Goal: Information Seeking & Learning: Learn about a topic

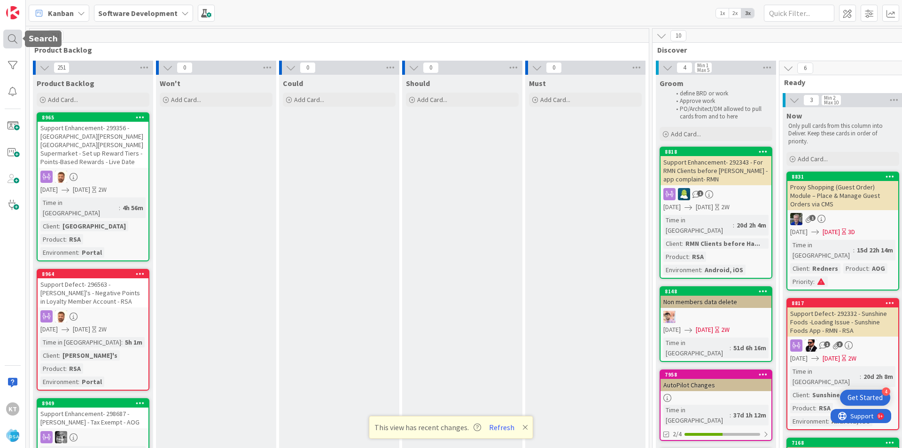
click at [14, 39] on div at bounding box center [12, 39] width 19 height 19
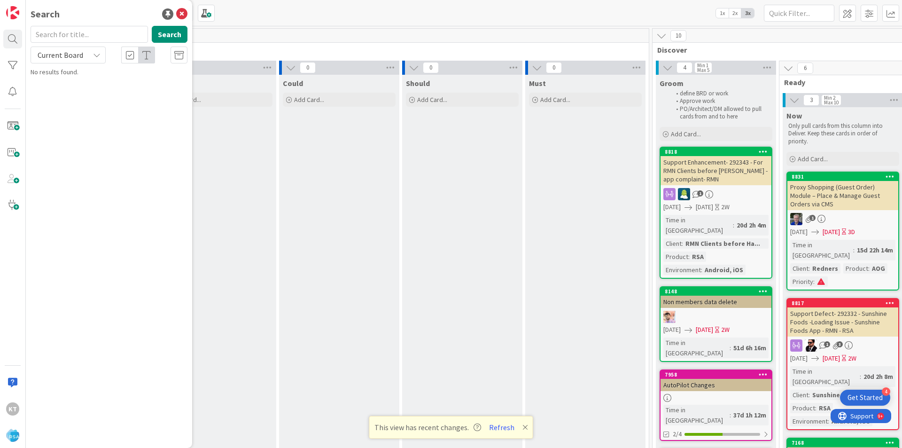
click at [74, 34] on input "text" at bounding box center [89, 34] width 117 height 17
type input "android 15 updates"
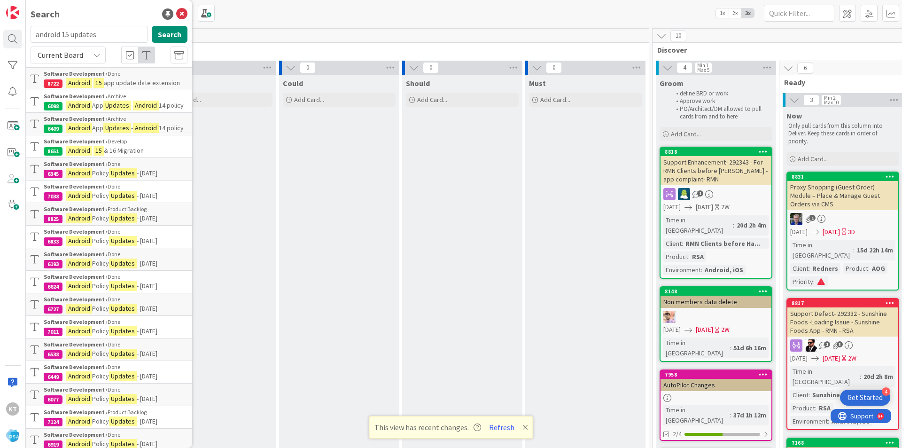
click at [78, 72] on b "Software Development ›" at bounding box center [76, 73] width 64 height 7
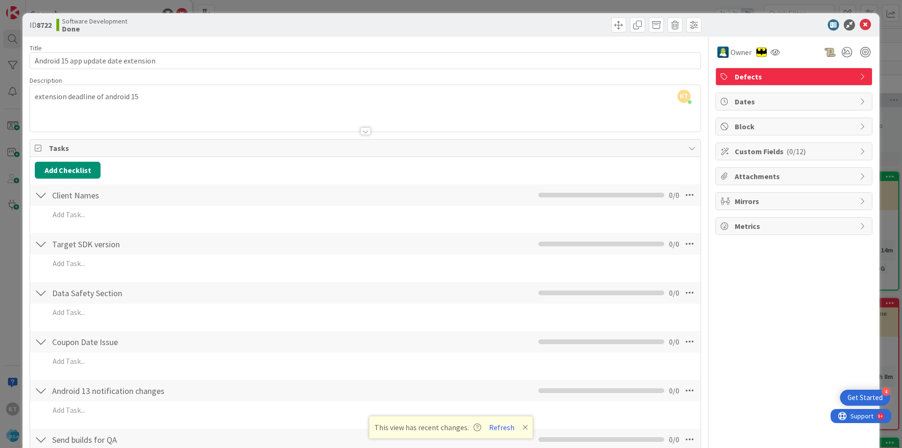
click at [364, 132] on div at bounding box center [365, 131] width 10 height 8
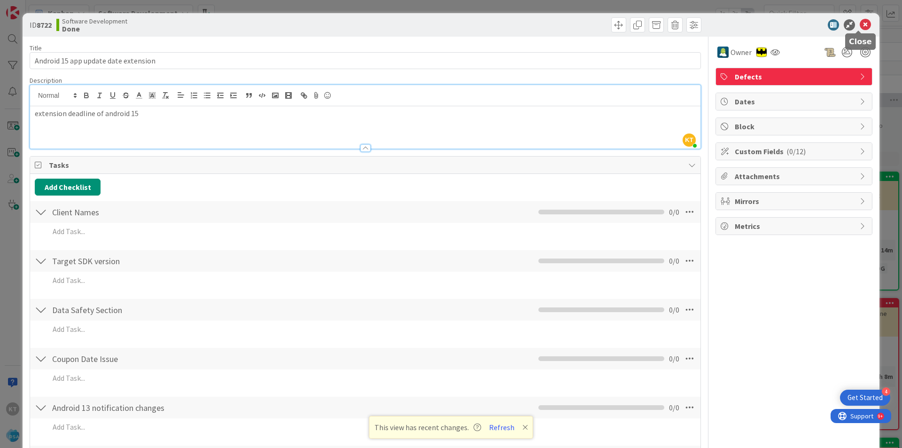
click at [861, 26] on icon at bounding box center [865, 24] width 11 height 11
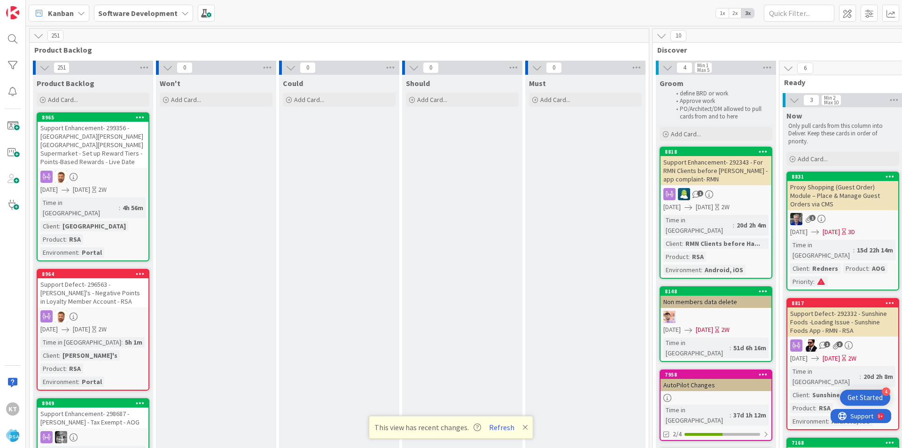
click at [107, 14] on b "Software Development" at bounding box center [137, 12] width 79 height 9
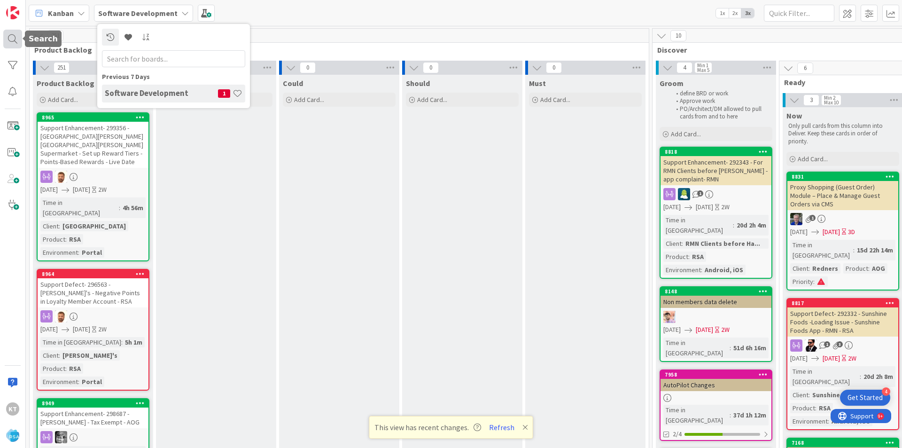
click at [10, 40] on div at bounding box center [12, 39] width 19 height 19
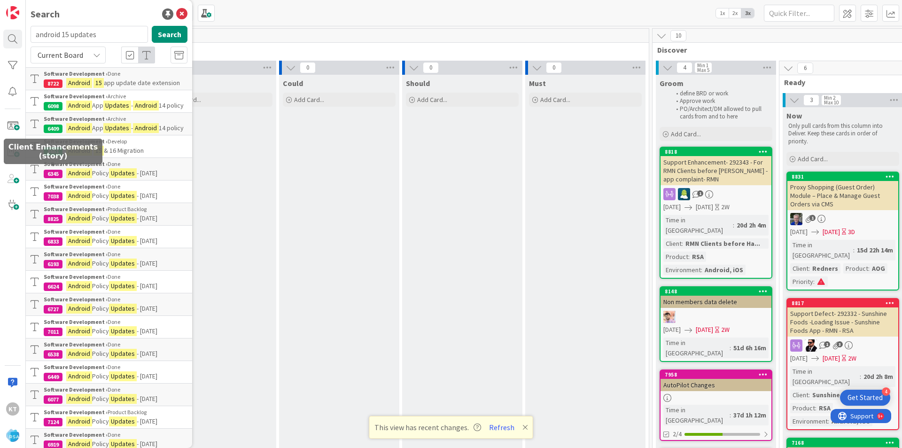
click at [55, 155] on div "8651" at bounding box center [53, 151] width 19 height 8
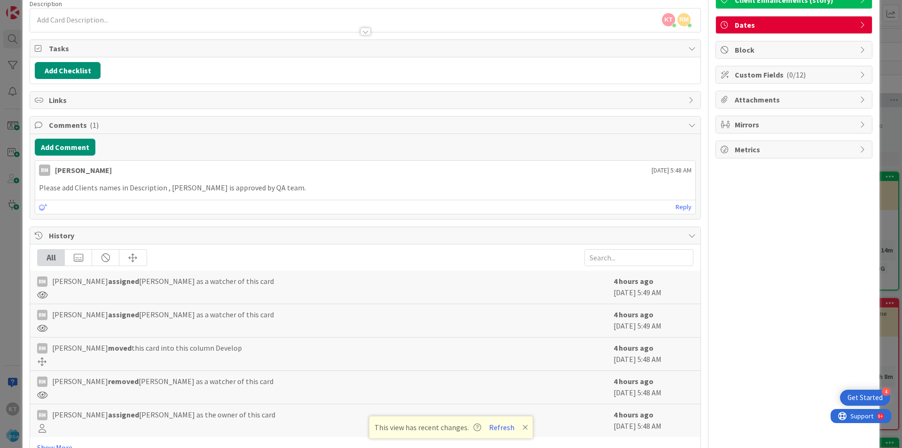
scroll to position [60, 0]
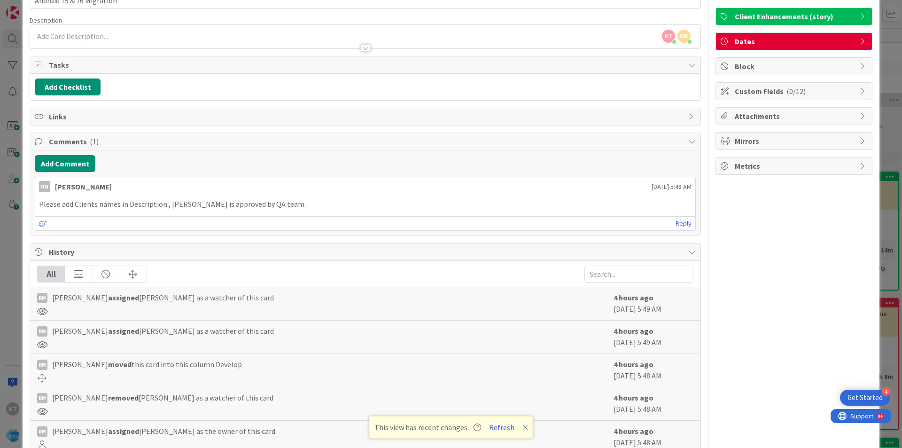
click at [271, 204] on p "Please add Clients names in Description , Barnes is approved by QA team." at bounding box center [365, 204] width 652 height 11
click at [364, 48] on div at bounding box center [365, 48] width 10 height 8
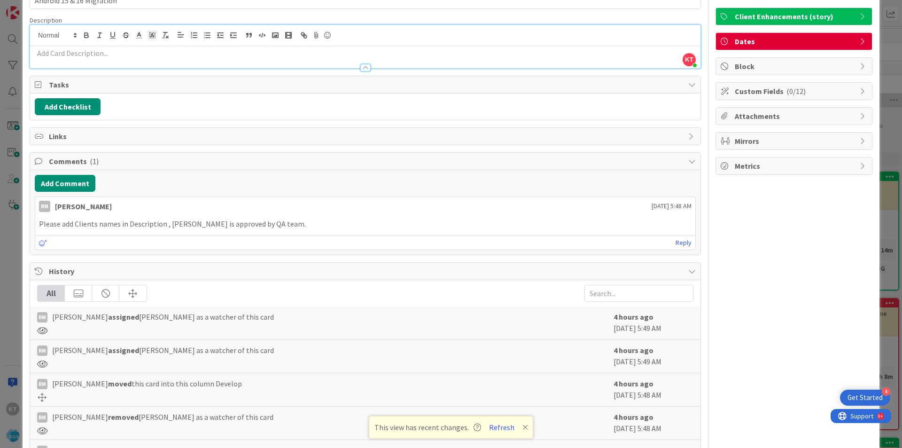
click at [292, 47] on div at bounding box center [365, 57] width 670 height 22
click at [276, 223] on p "Please add Clients names in Description , Barnes is approved by QA team." at bounding box center [365, 223] width 652 height 11
click at [272, 224] on p "Please add Clients names in Description , Barnes is approved by QA team." at bounding box center [365, 223] width 652 height 11
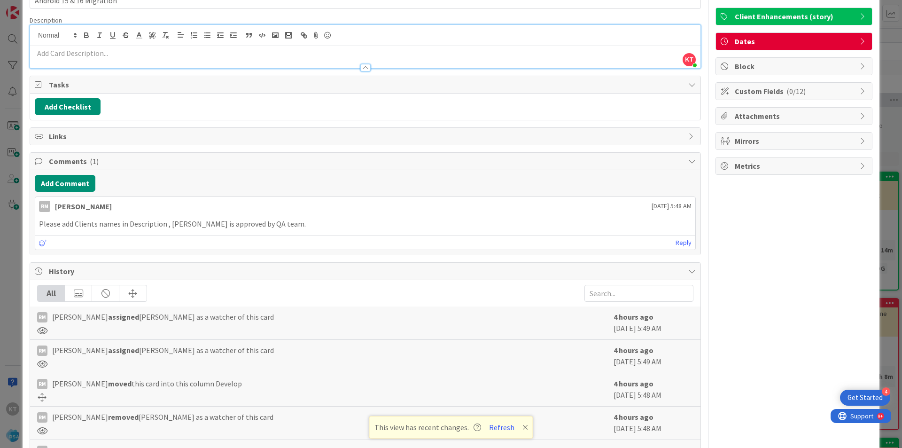
click at [272, 224] on p "Please add Clients names in Description , Barnes is approved by QA team." at bounding box center [365, 223] width 652 height 11
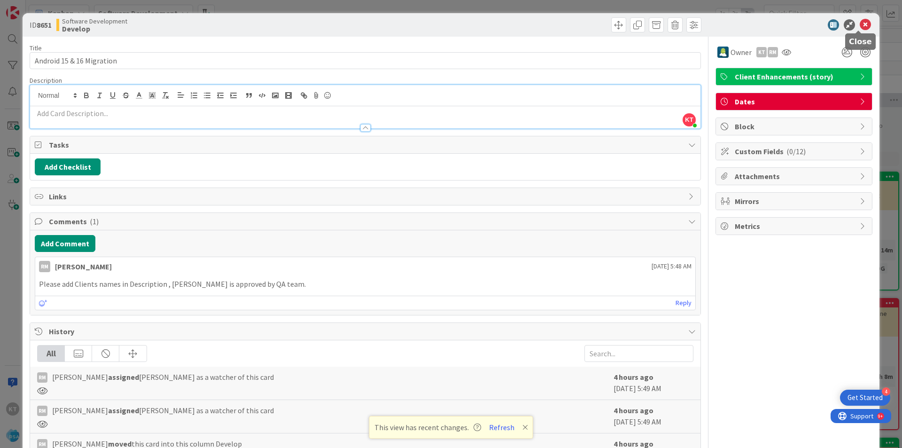
click at [861, 25] on icon at bounding box center [865, 24] width 11 height 11
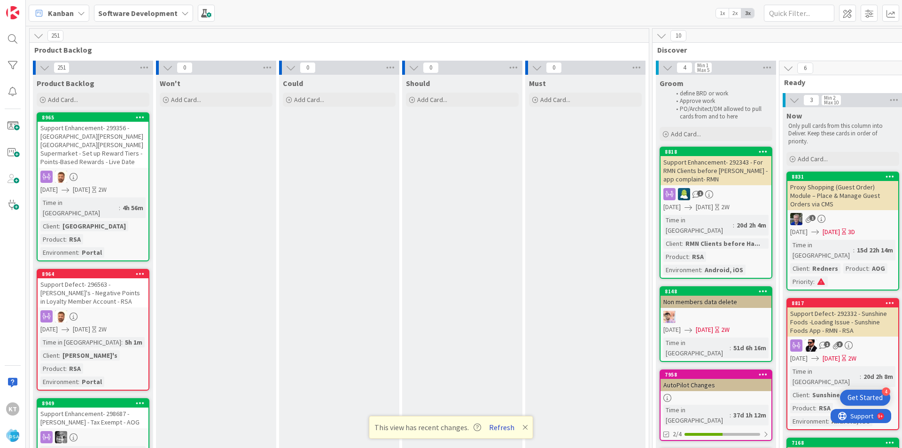
click at [505, 428] on button "Refresh" at bounding box center [502, 427] width 32 height 12
